Goal: Task Accomplishment & Management: Manage account settings

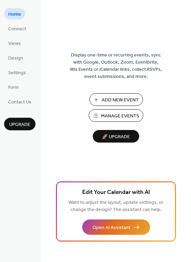
click at [126, 115] on span "Manage Events" at bounding box center [120, 116] width 38 height 7
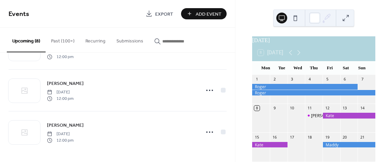
scroll to position [245, 0]
click at [120, 97] on div "[PERSON_NAME][DATE] 12:00 pm" at bounding box center [121, 91] width 149 height 22
click at [295, 44] on div "September 2025" at bounding box center [313, 40] width 123 height 8
click at [301, 56] on icon at bounding box center [299, 52] width 3 height 5
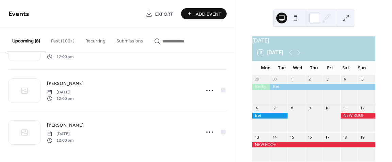
click at [301, 56] on icon at bounding box center [299, 52] width 3 height 5
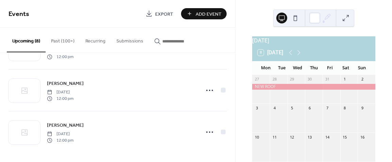
click at [301, 56] on icon at bounding box center [299, 52] width 3 height 5
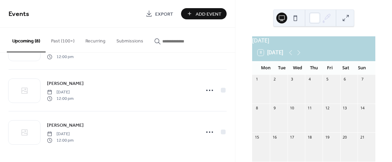
click at [301, 56] on icon at bounding box center [299, 52] width 3 height 5
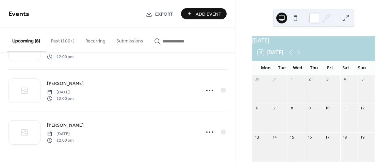
click at [301, 56] on icon at bounding box center [299, 52] width 3 height 5
click at [290, 56] on icon at bounding box center [291, 53] width 8 height 8
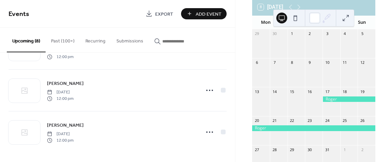
scroll to position [0, 0]
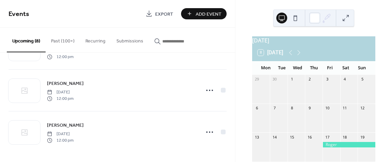
click at [300, 57] on icon at bounding box center [299, 53] width 8 height 8
click at [300, 56] on icon at bounding box center [299, 52] width 3 height 5
